Goal: Task Accomplishment & Management: Manage account settings

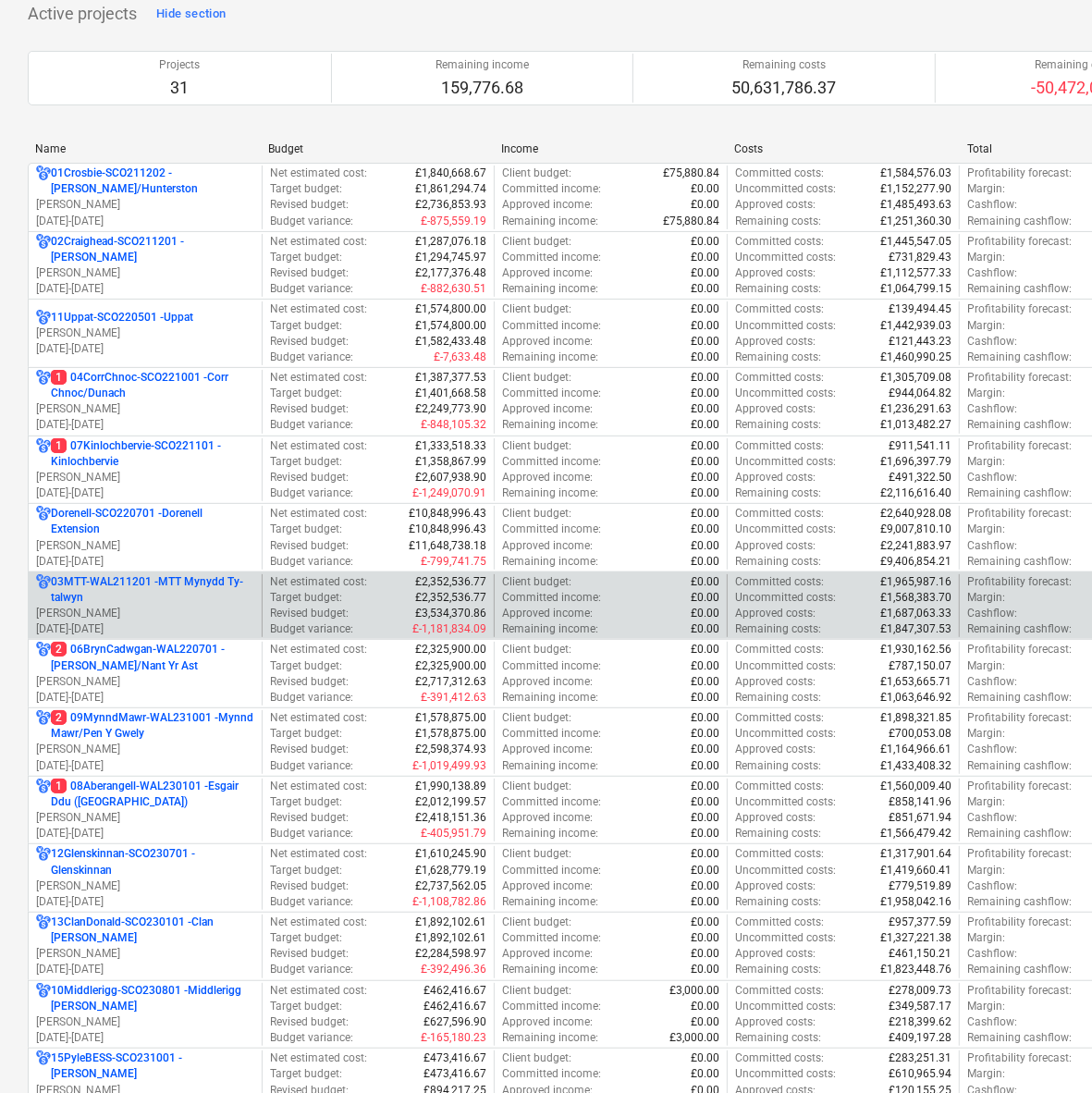
scroll to position [116, 0]
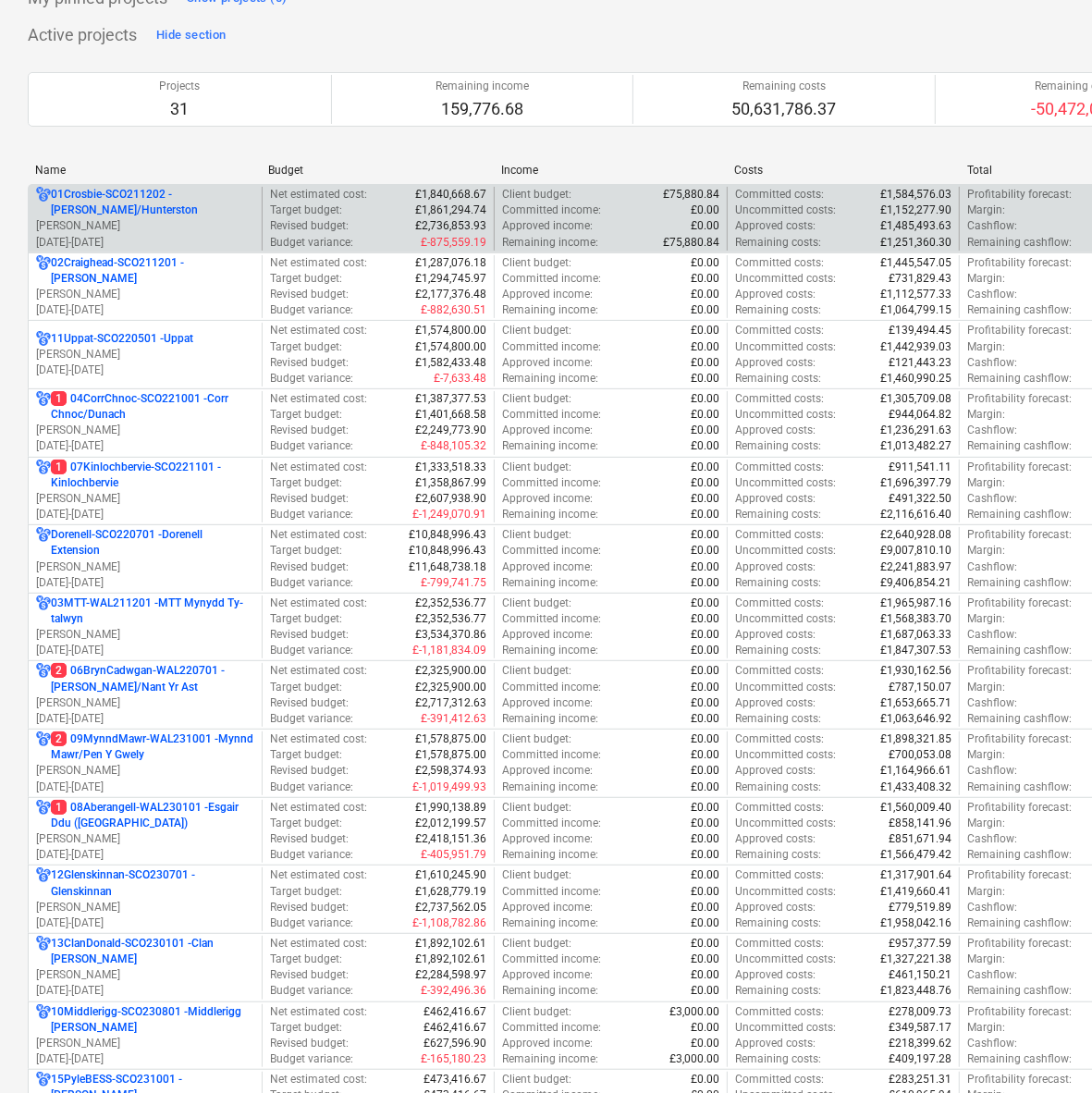
click at [143, 219] on p "01Crosbie-SCO211202 - [PERSON_NAME]/[GEOGRAPHIC_DATA]" at bounding box center [153, 203] width 204 height 31
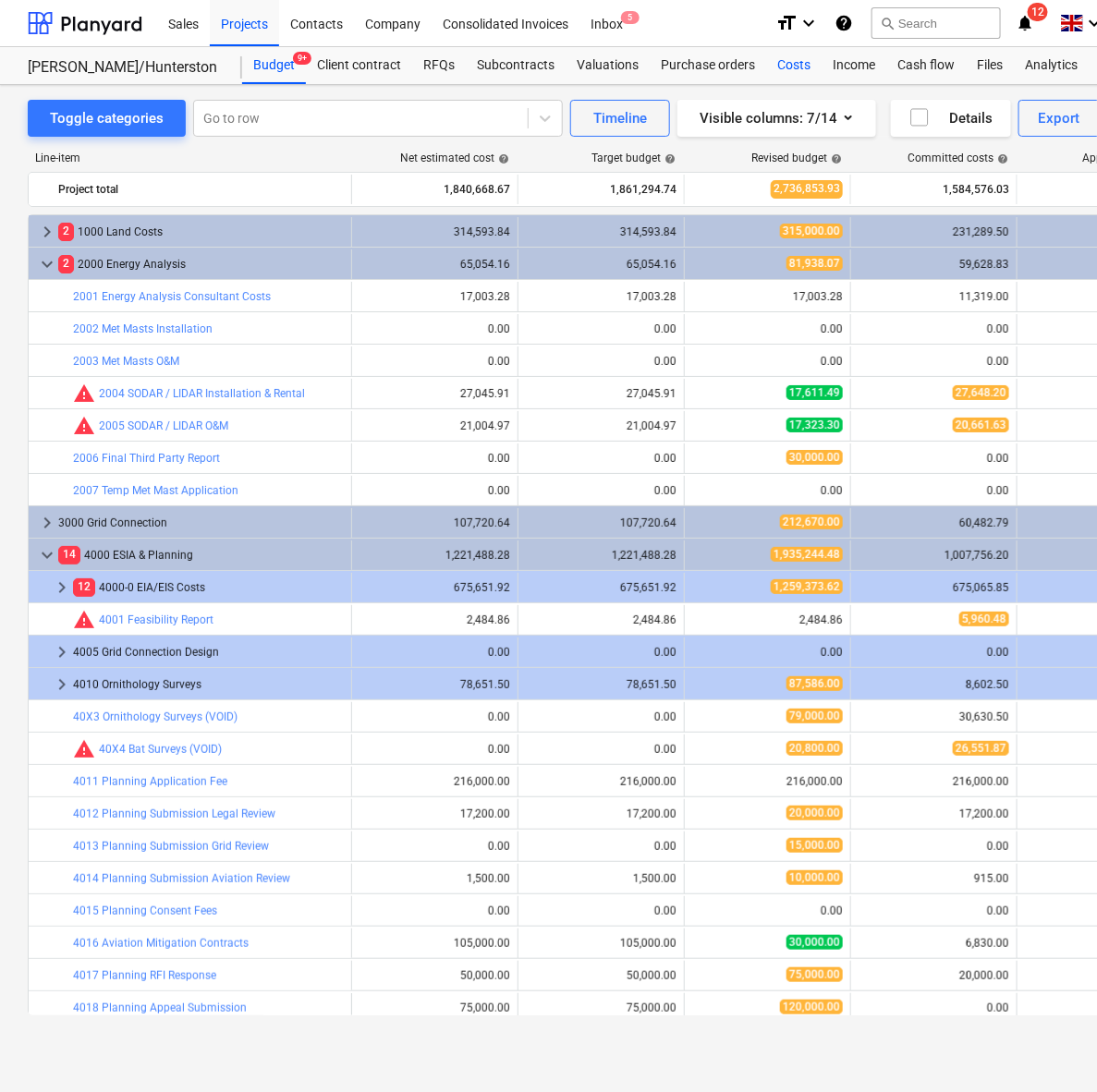
click at [782, 62] on div "Costs" at bounding box center [793, 66] width 56 height 37
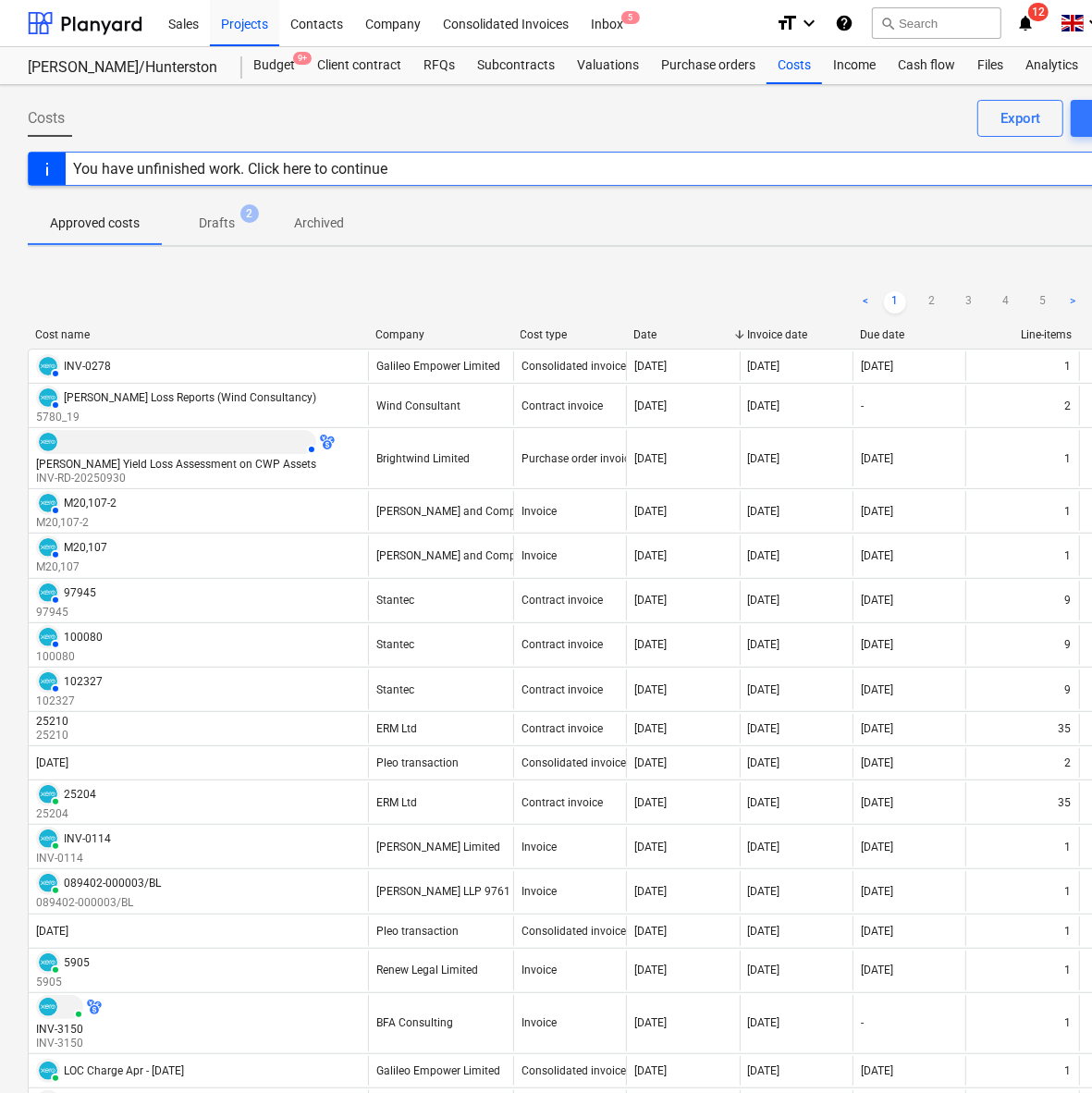
click at [175, 236] on span "Drafts 2" at bounding box center [217, 223] width 110 height 33
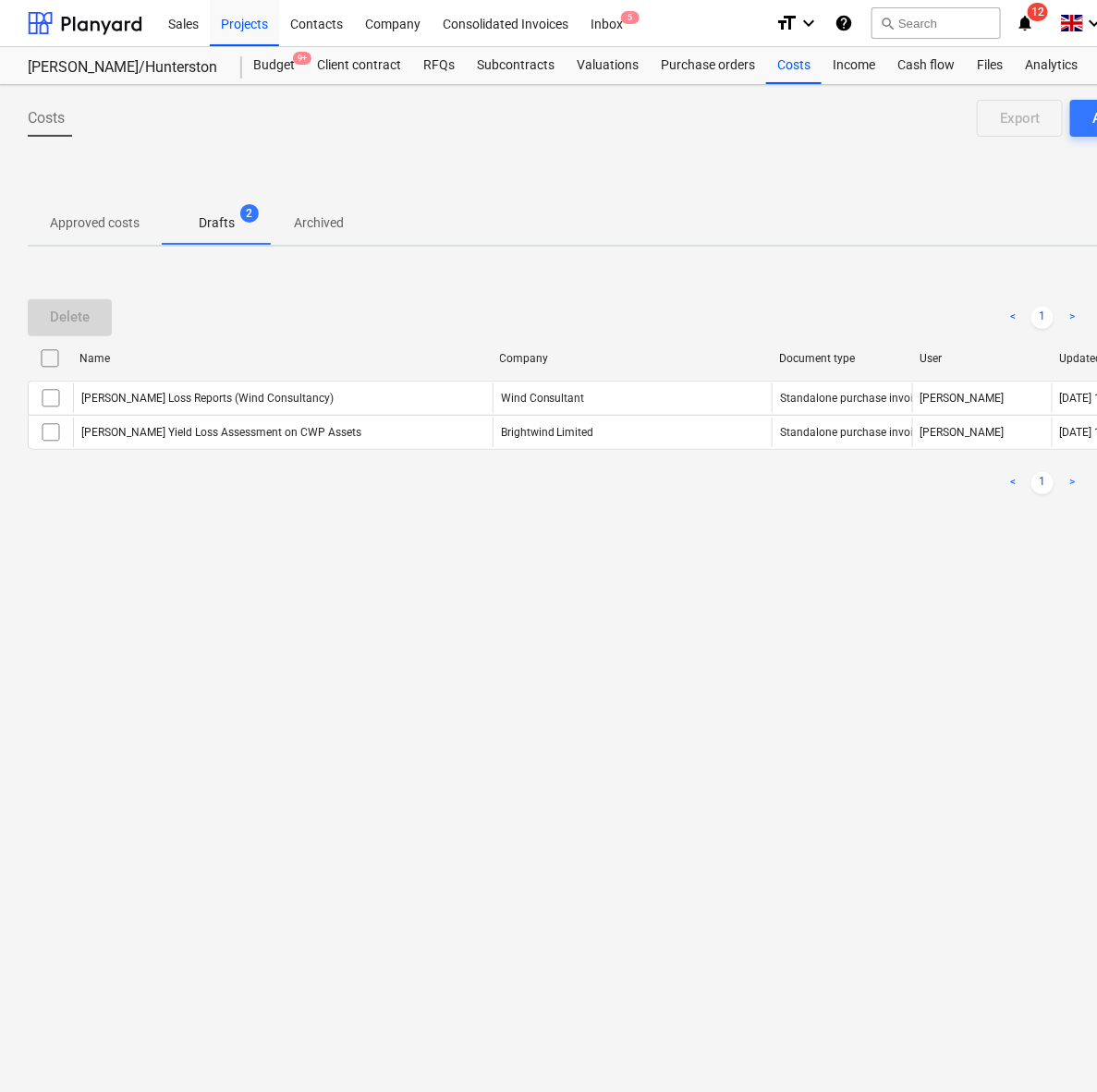
click at [92, 227] on p "Approved costs" at bounding box center [94, 223] width 89 height 20
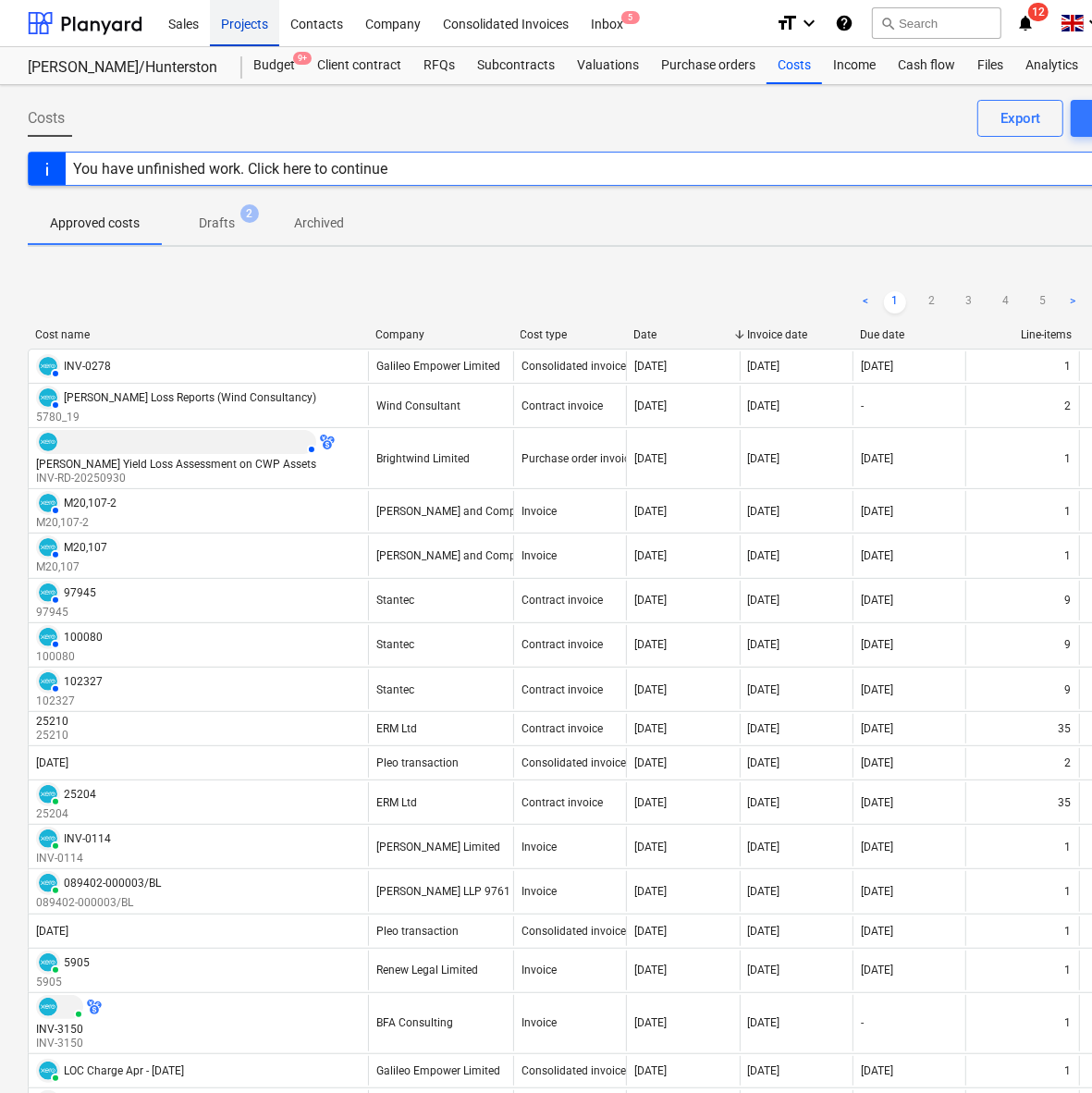
click at [226, 38] on div "Projects" at bounding box center [244, 23] width 70 height 47
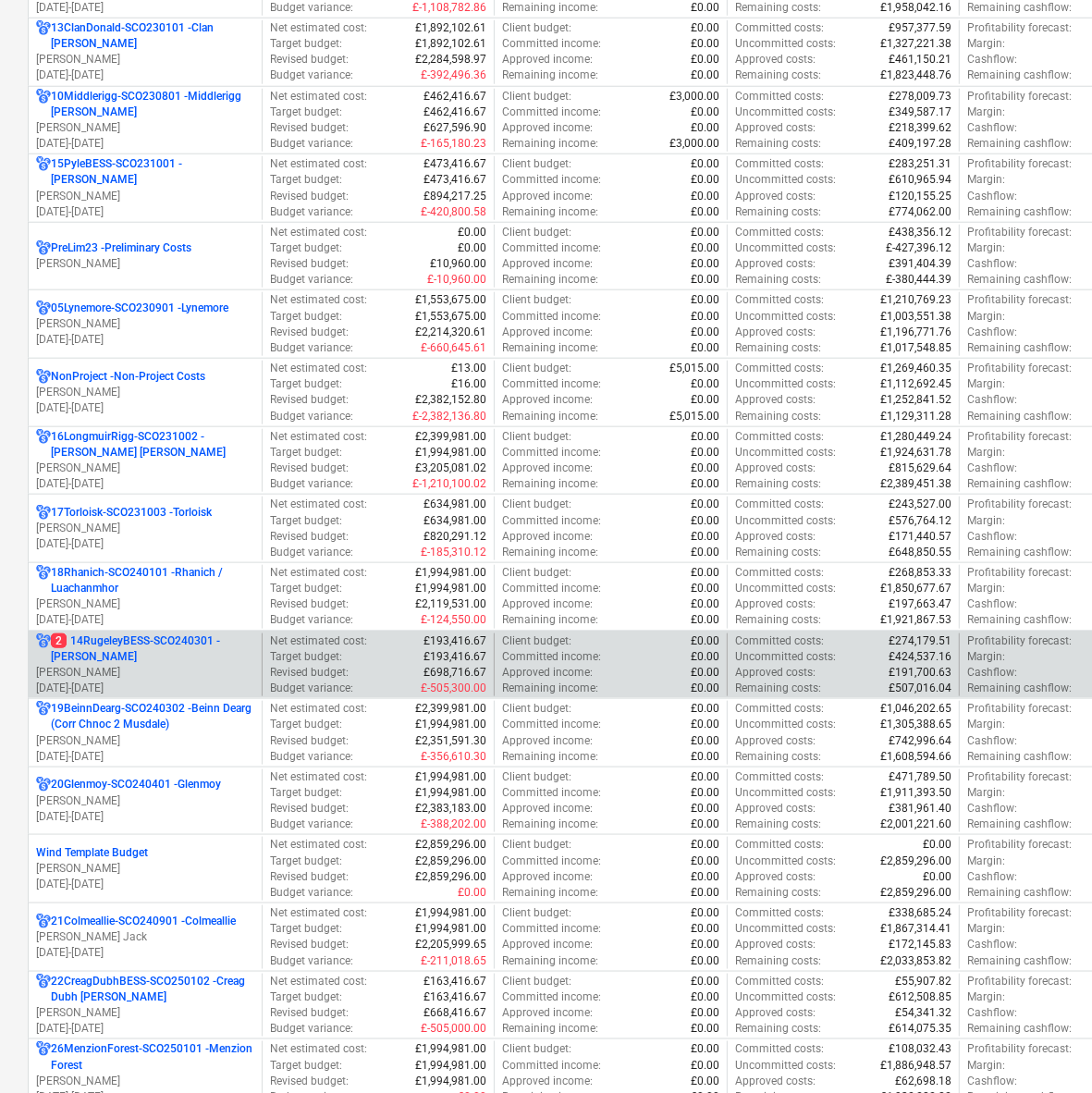
scroll to position [1040, 0]
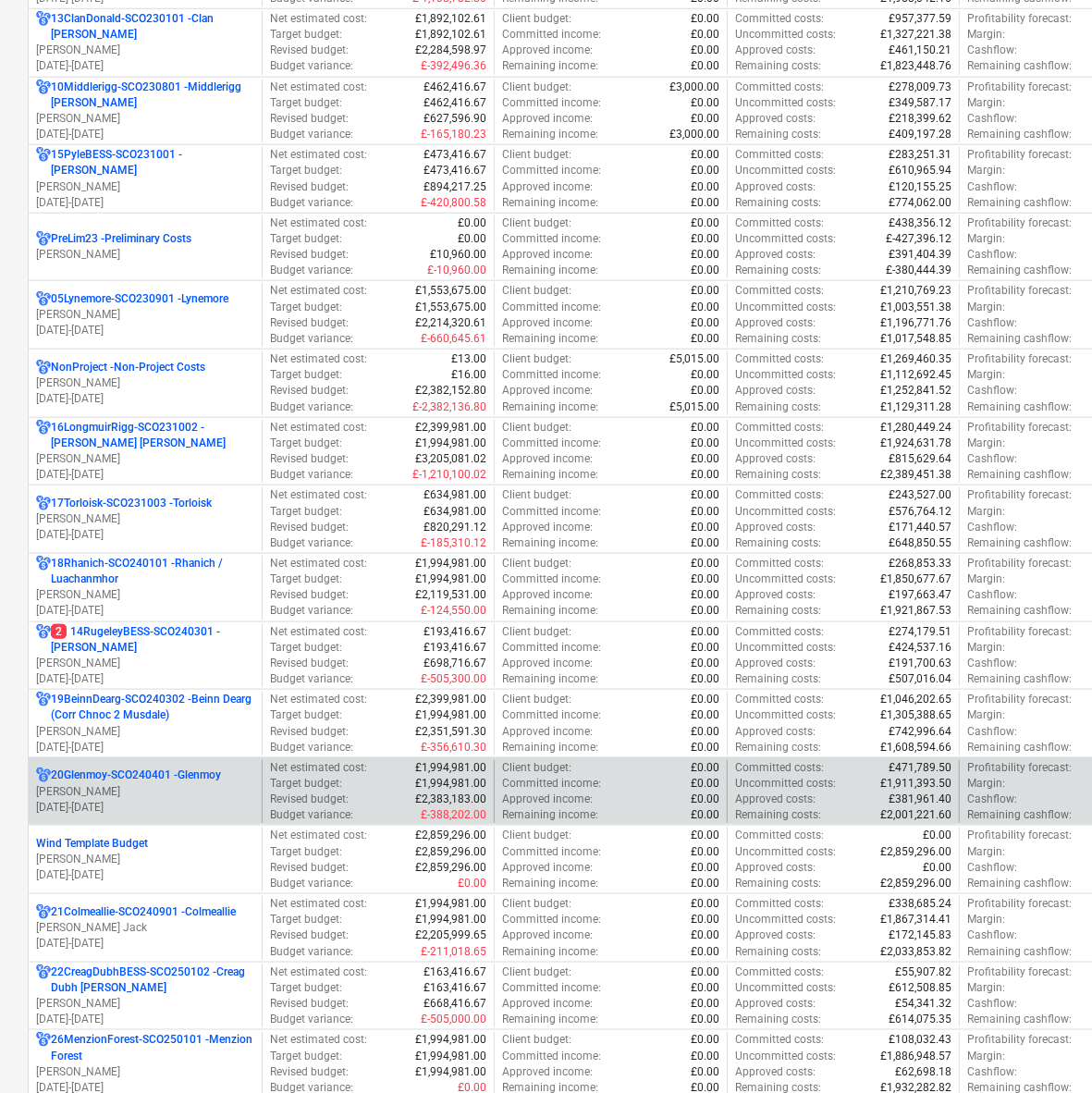
click at [114, 776] on p "20Glenmoy-SCO240401 - [GEOGRAPHIC_DATA]" at bounding box center [136, 775] width 171 height 16
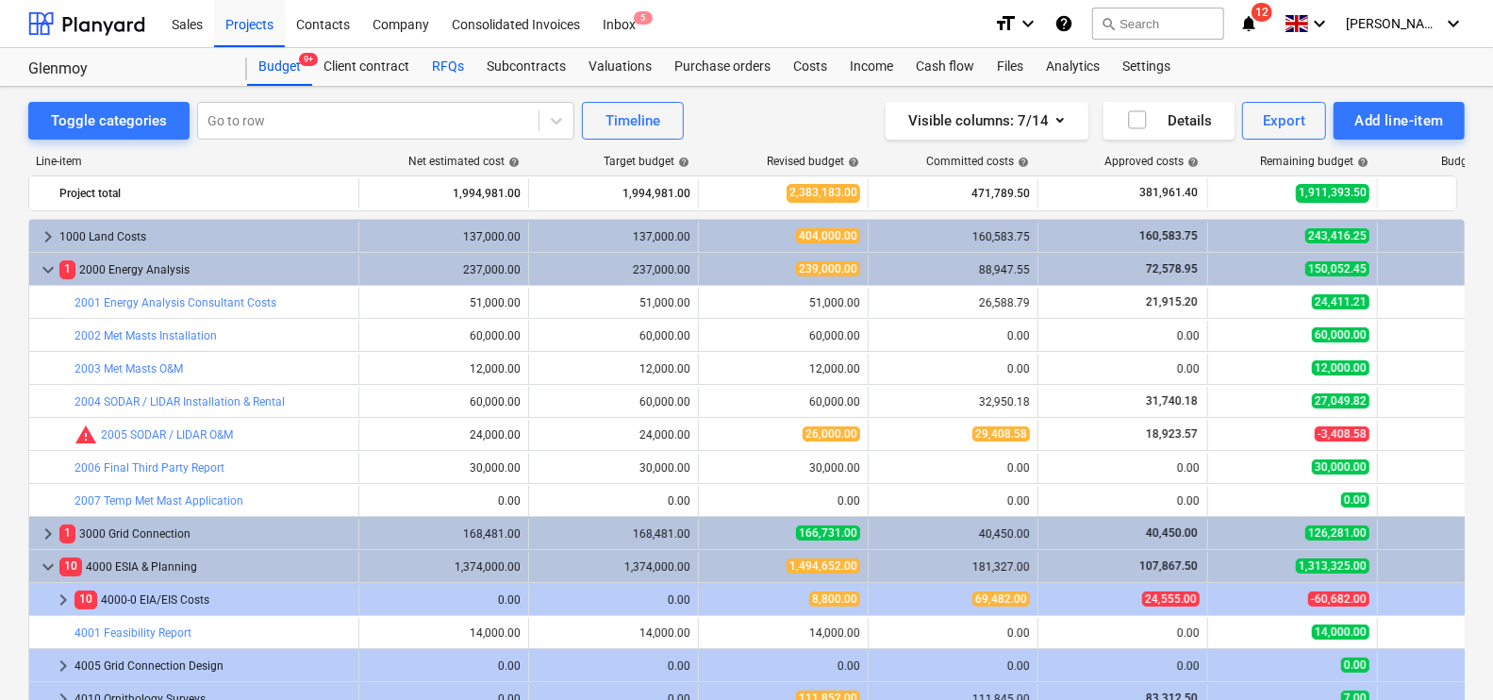
click at [449, 51] on div "RFQs" at bounding box center [448, 67] width 55 height 38
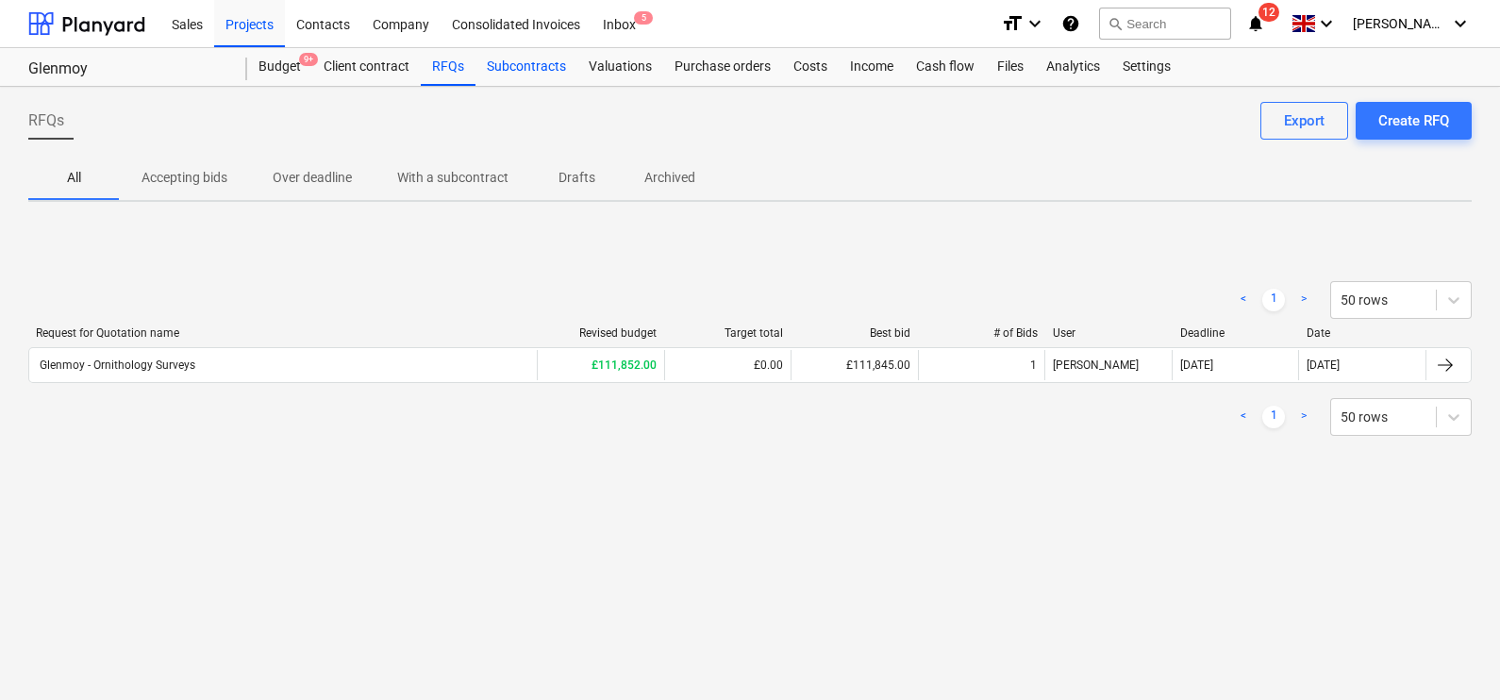
click at [495, 66] on div "Subcontracts" at bounding box center [526, 67] width 102 height 38
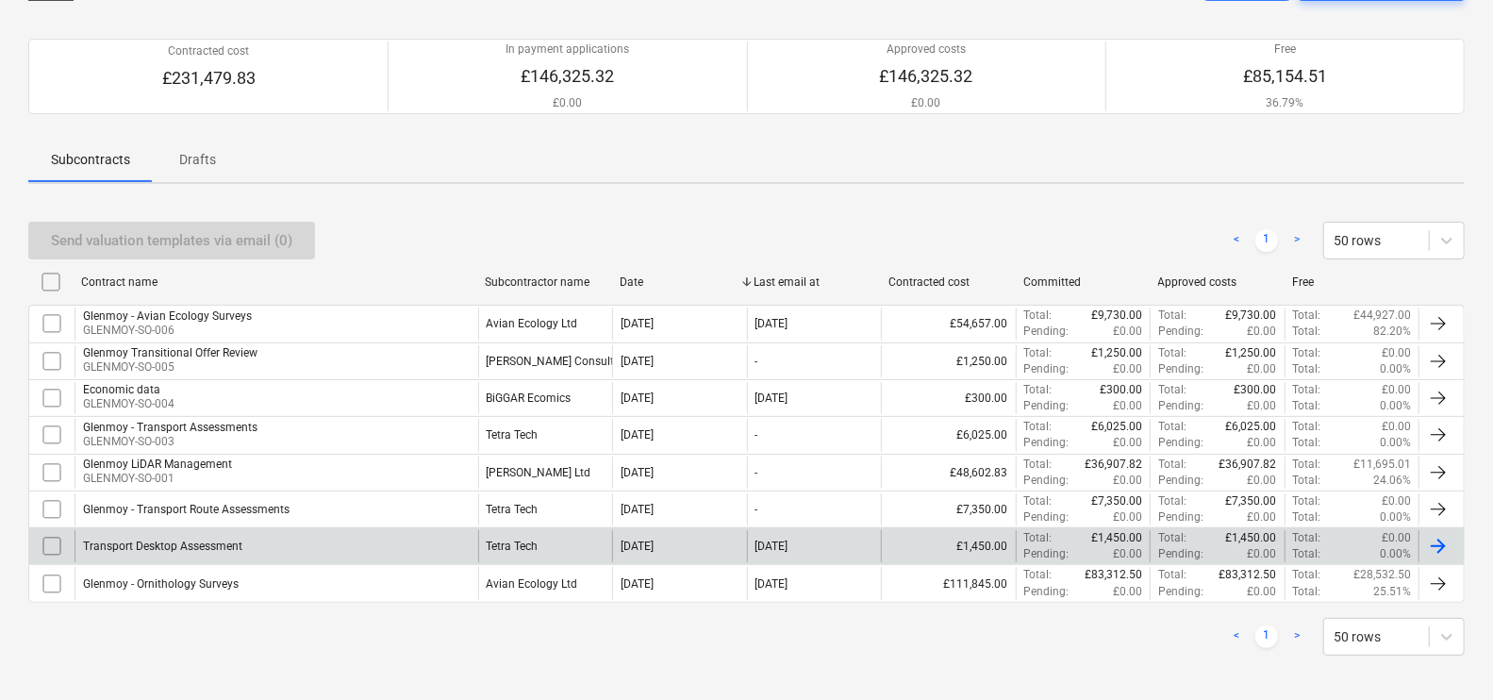
scroll to position [143, 0]
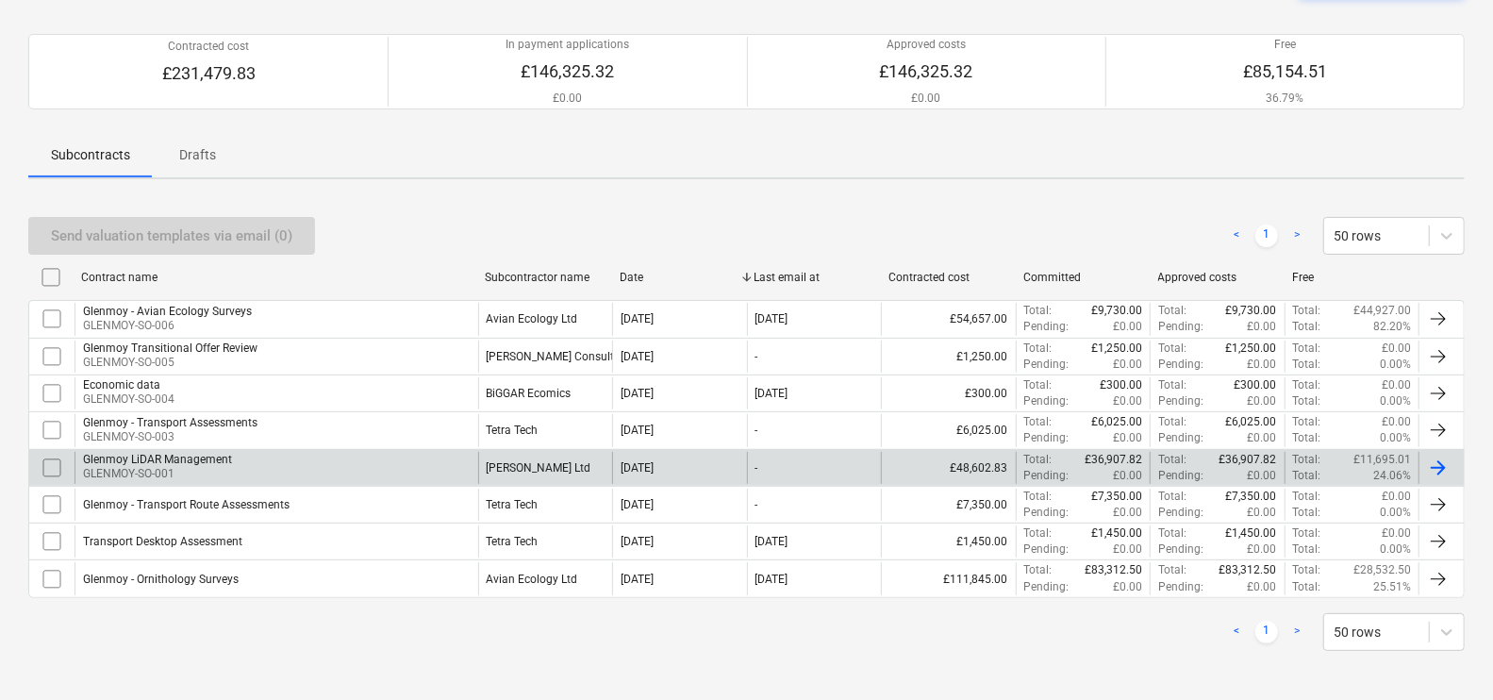
click at [511, 472] on div "[PERSON_NAME] Ltd" at bounding box center [539, 467] width 105 height 13
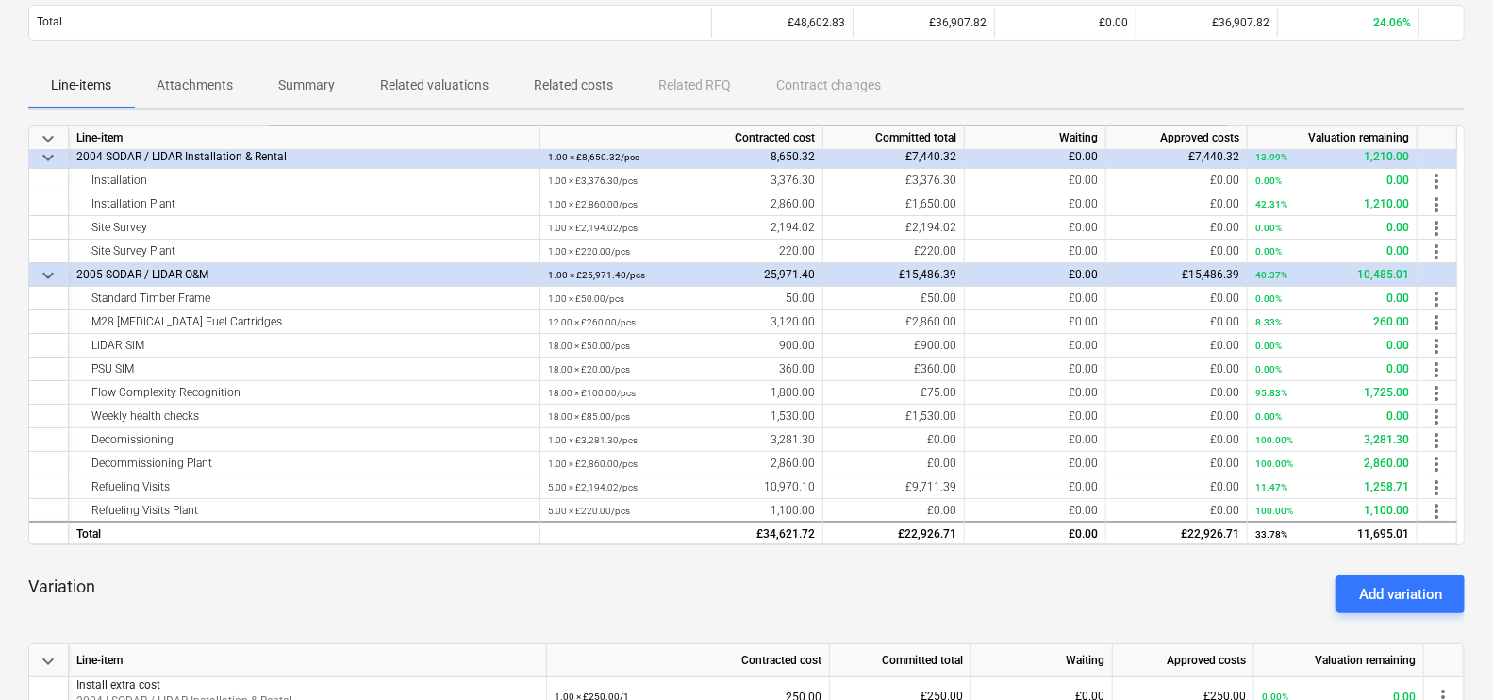
scroll to position [235, 0]
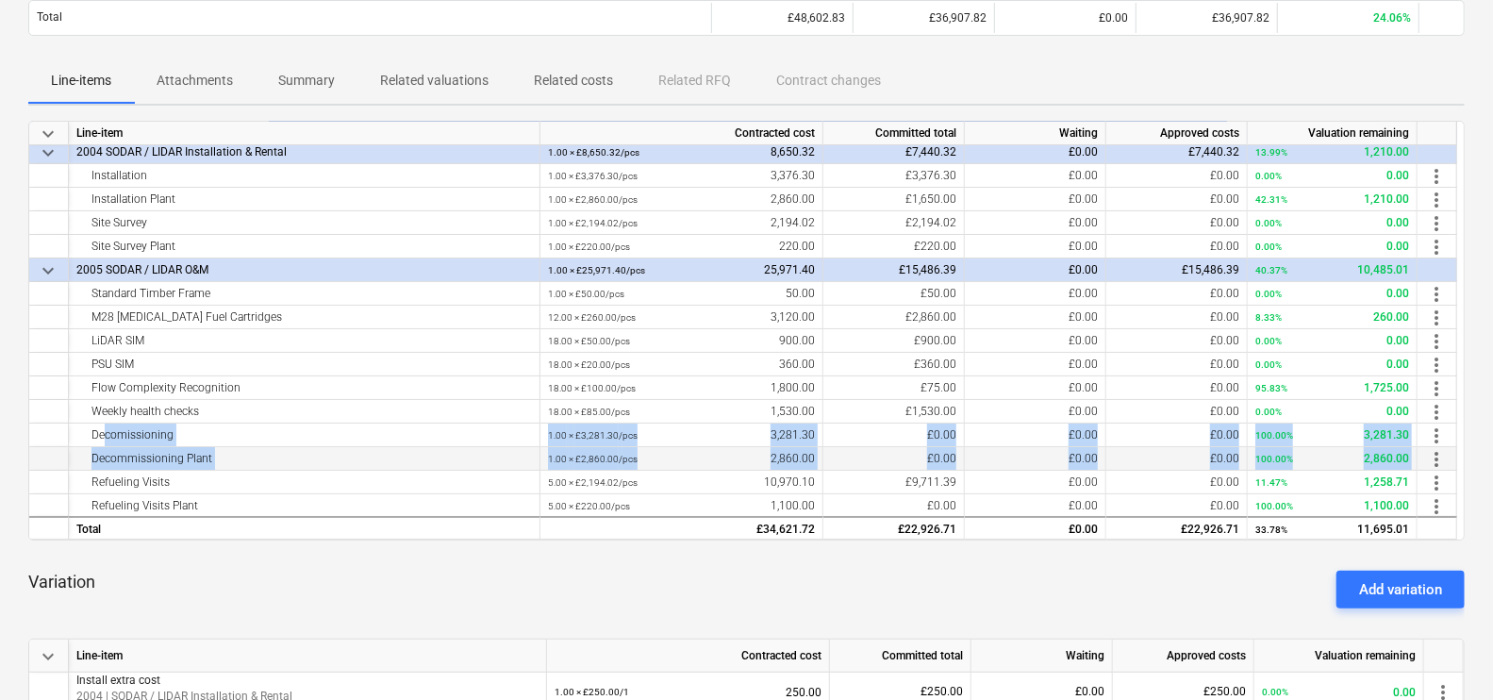
drag, startPoint x: 97, startPoint y: 425, endPoint x: 1426, endPoint y: 461, distance: 1329.5
click at [1119, 461] on div "keyboard_arrow_down Line-item Contracted cost Committed total Waiting Approved …" at bounding box center [746, 331] width 1437 height 420
